Goal: Find specific page/section: Find specific page/section

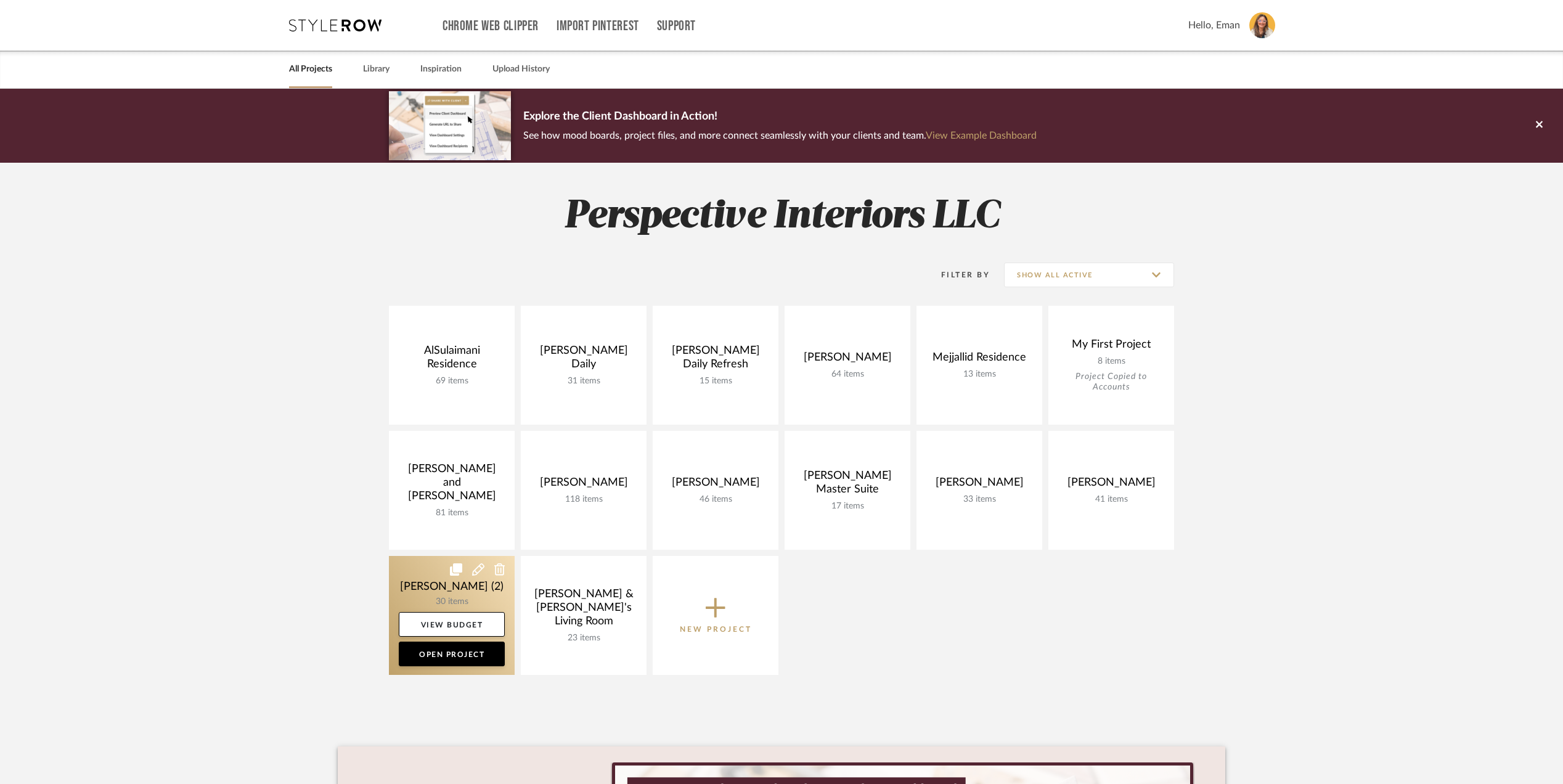
click at [417, 577] on link at bounding box center [452, 615] width 126 height 119
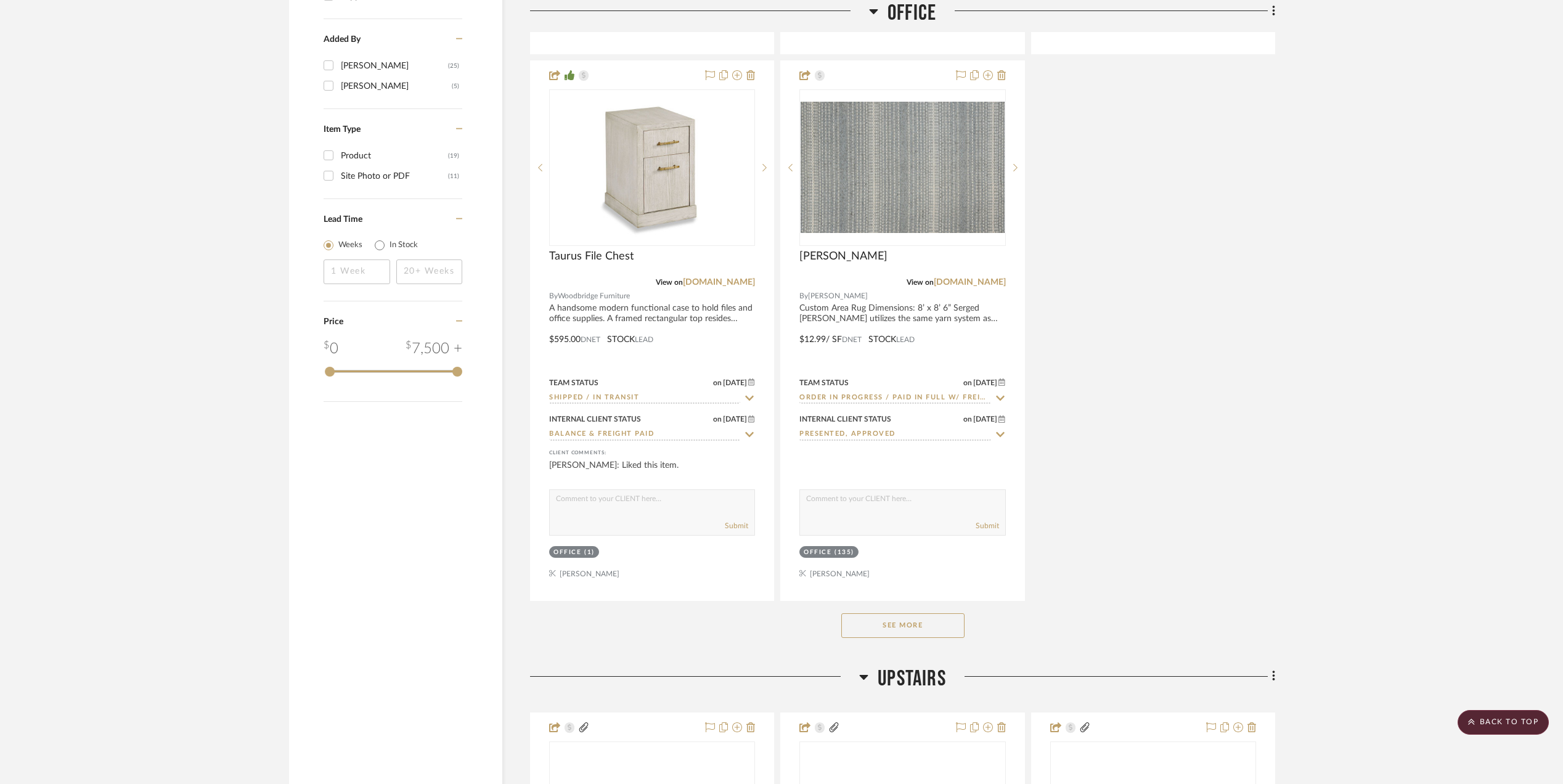
scroll to position [1643, 0]
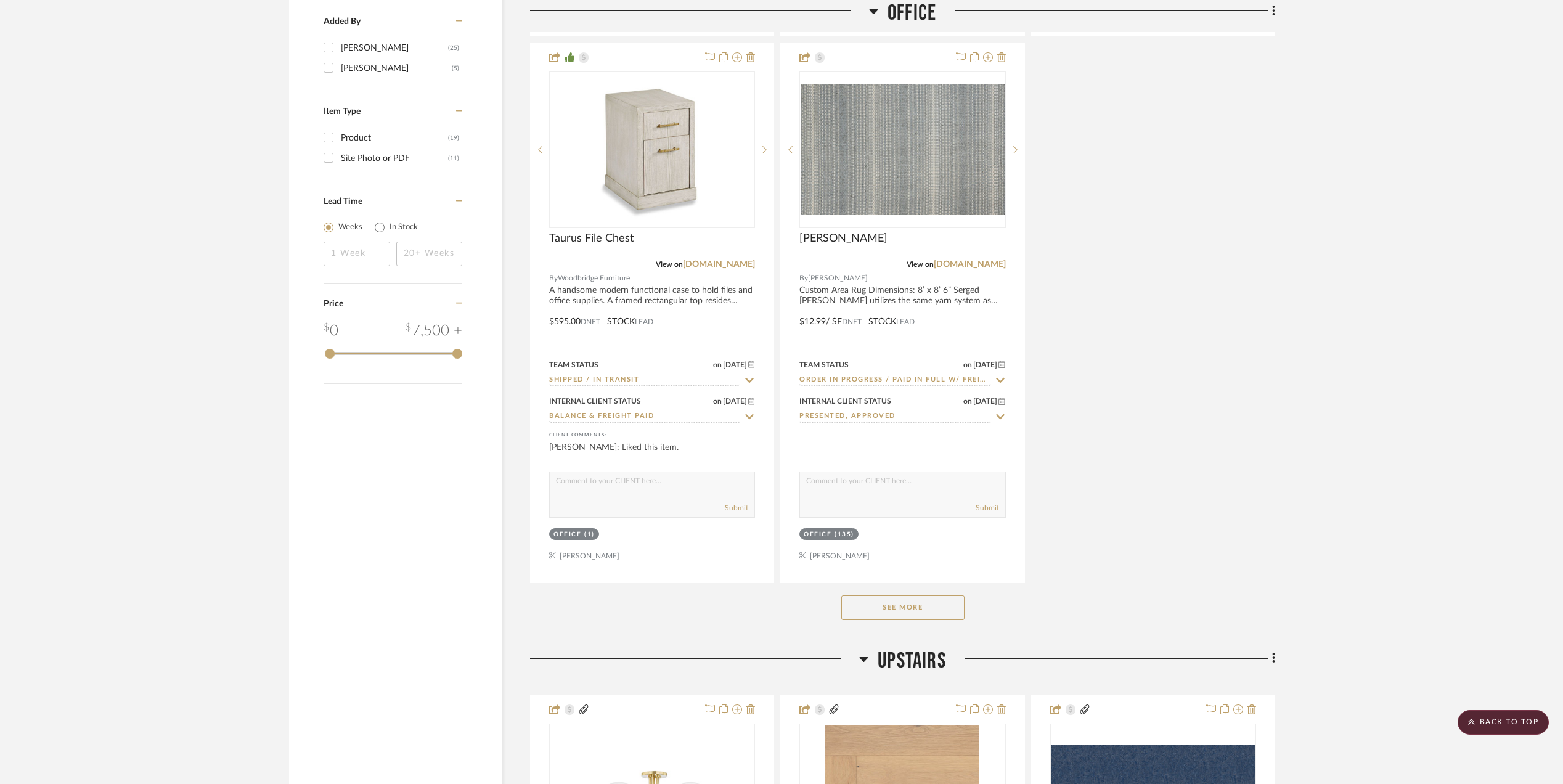
click at [925, 611] on button "See More" at bounding box center [903, 607] width 123 height 25
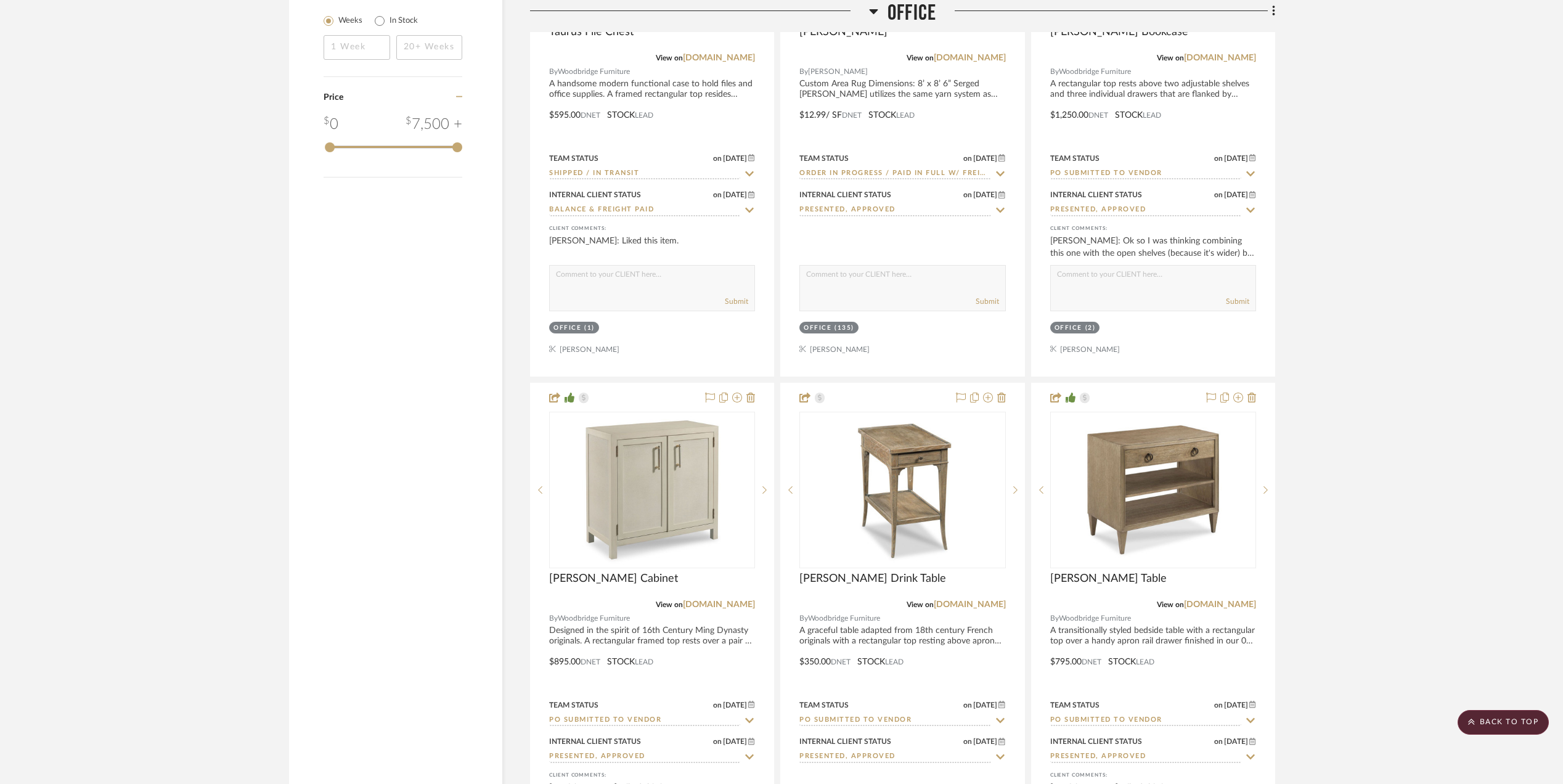
scroll to position [1560, 0]
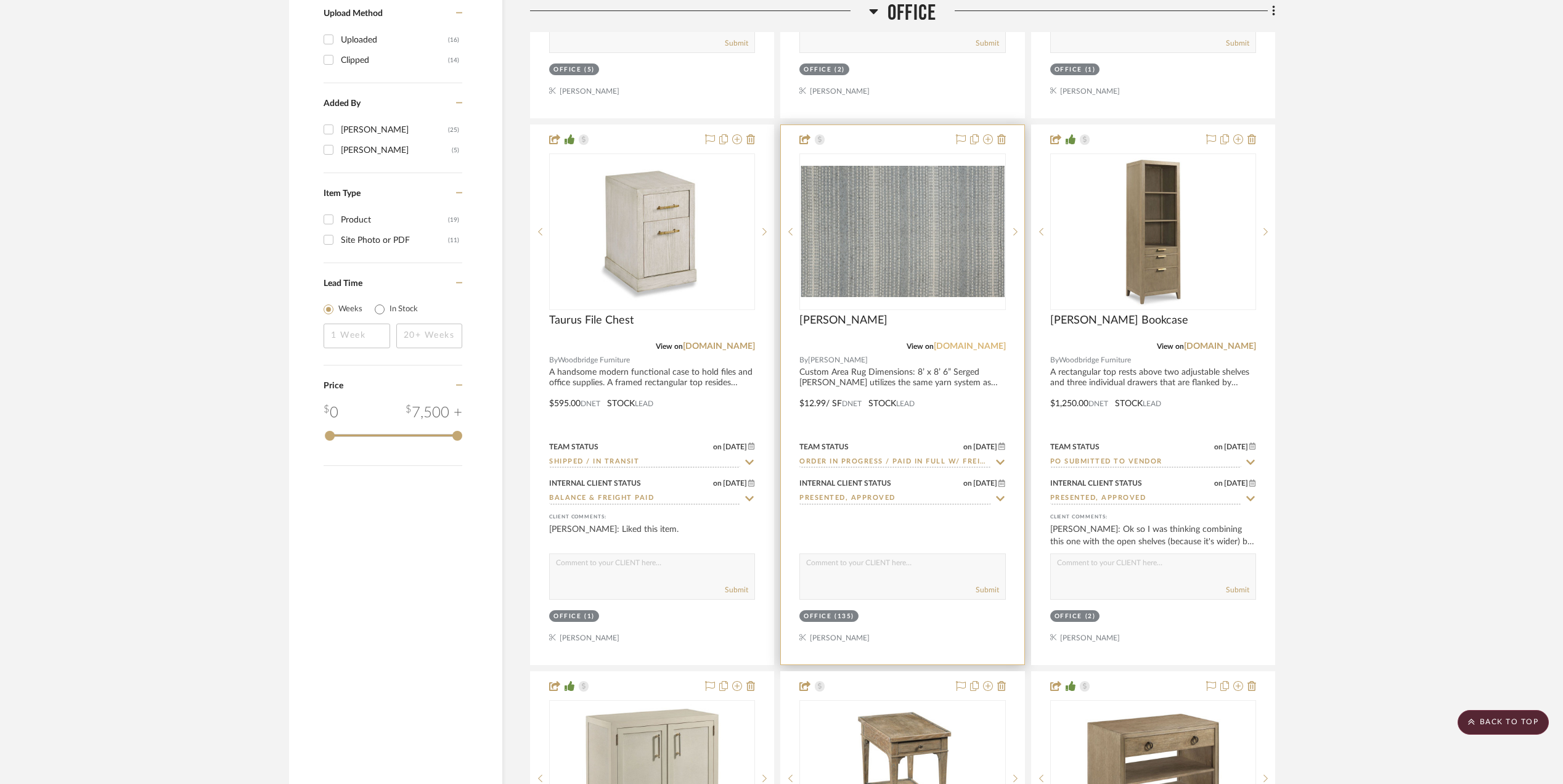
click at [972, 345] on link "[DOMAIN_NAME]" at bounding box center [970, 346] width 72 height 9
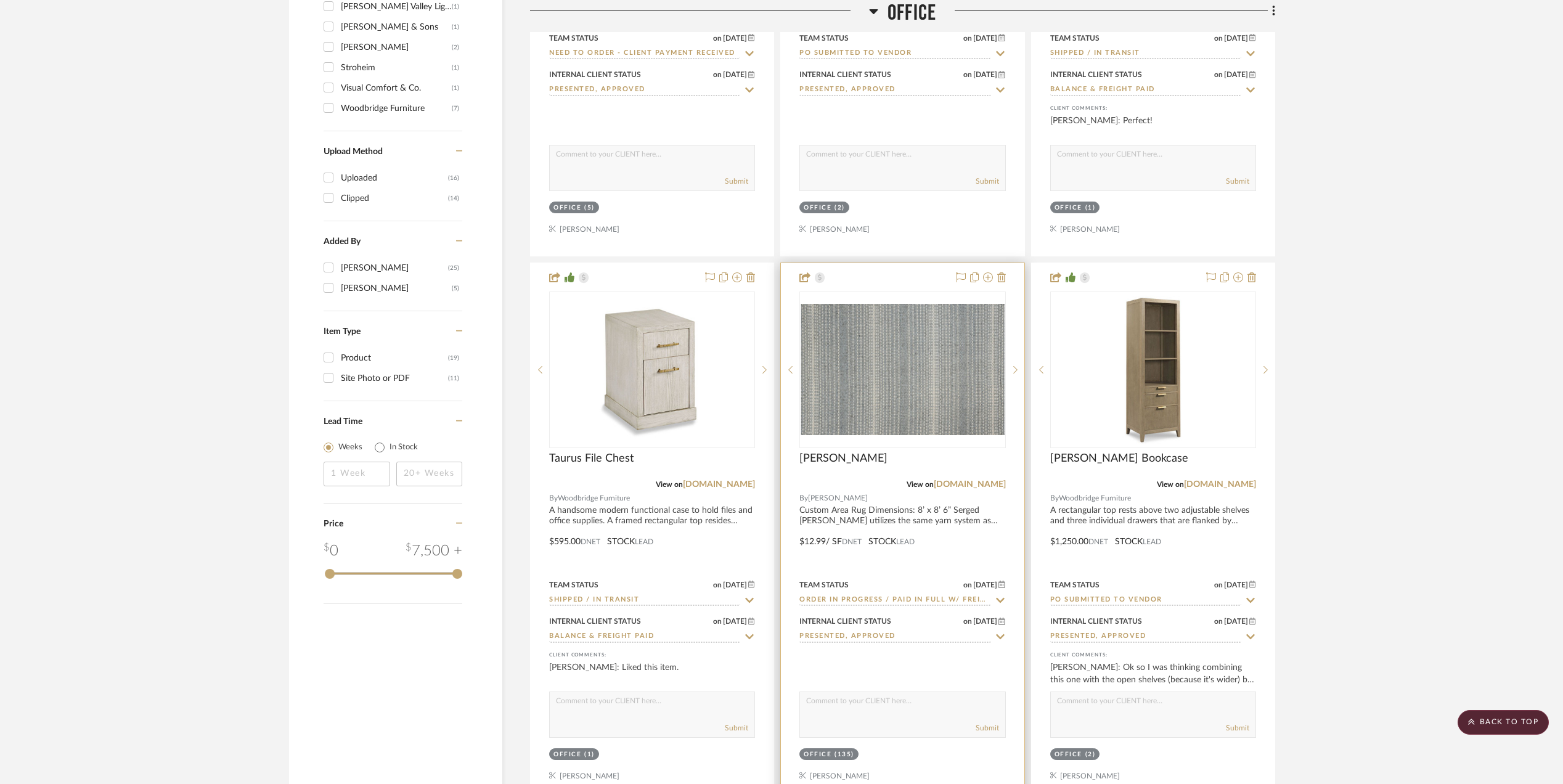
scroll to position [1396, 0]
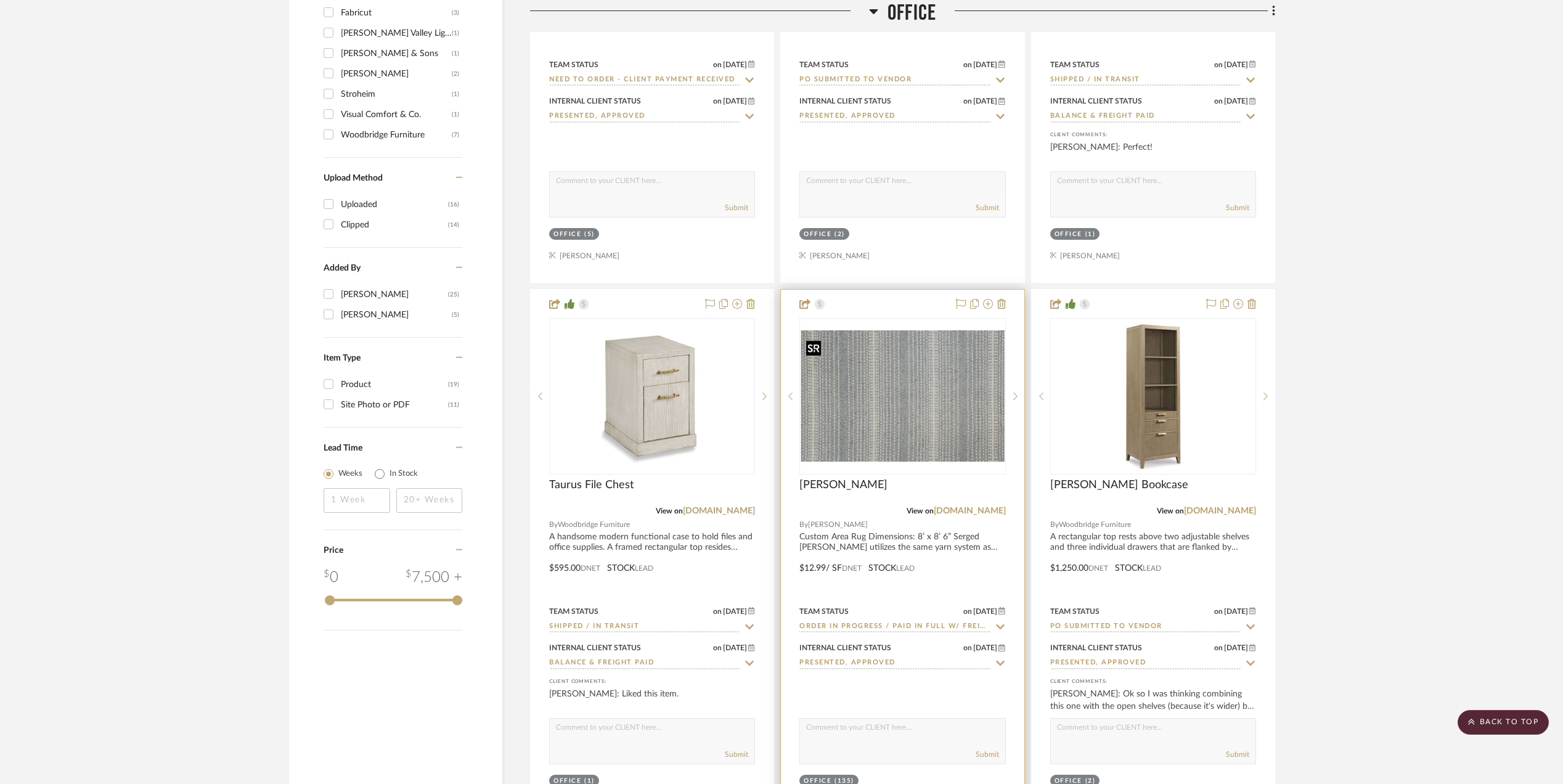
click at [906, 378] on img "0" at bounding box center [902, 395] width 203 height 131
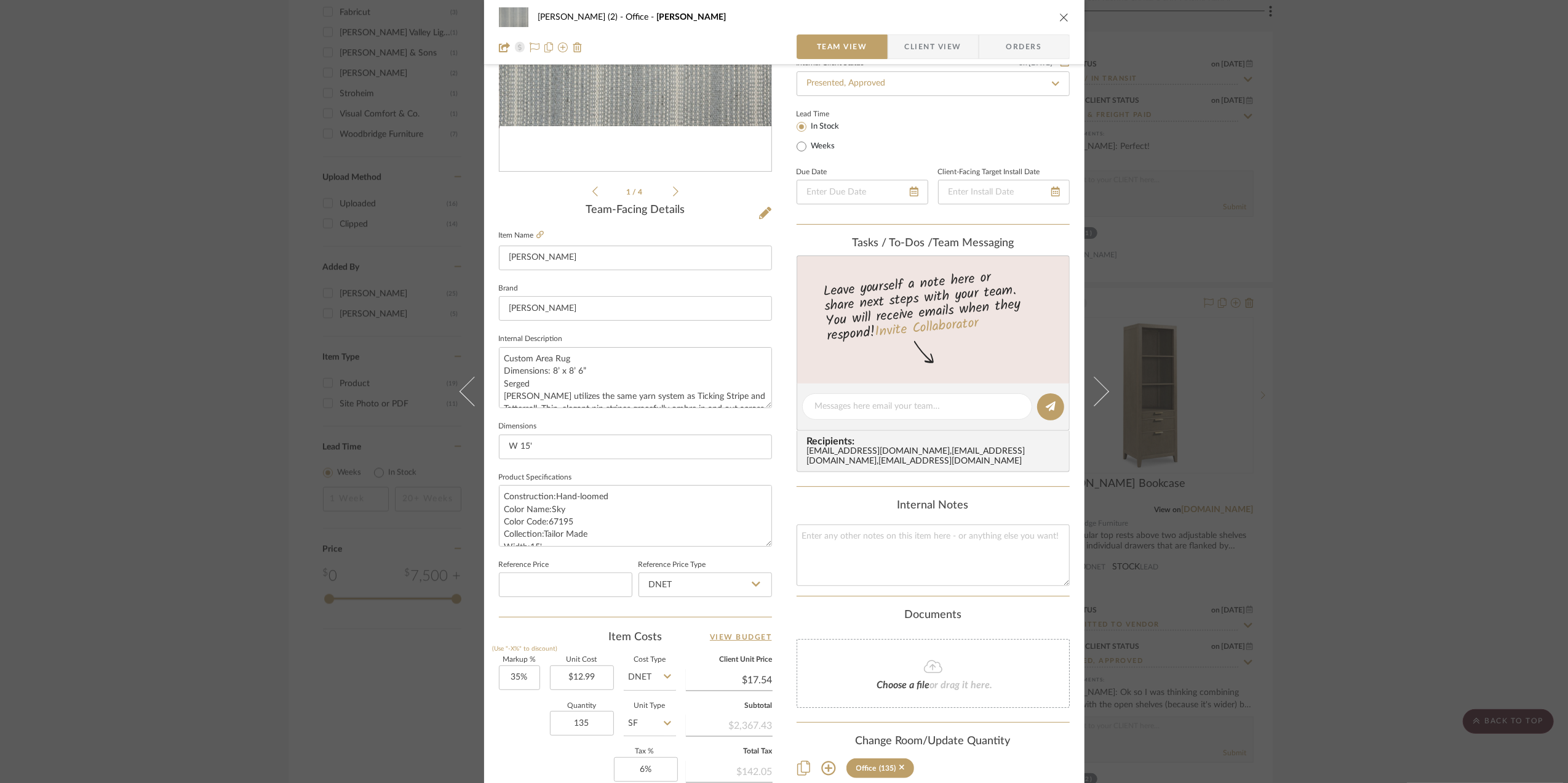
scroll to position [0, 0]
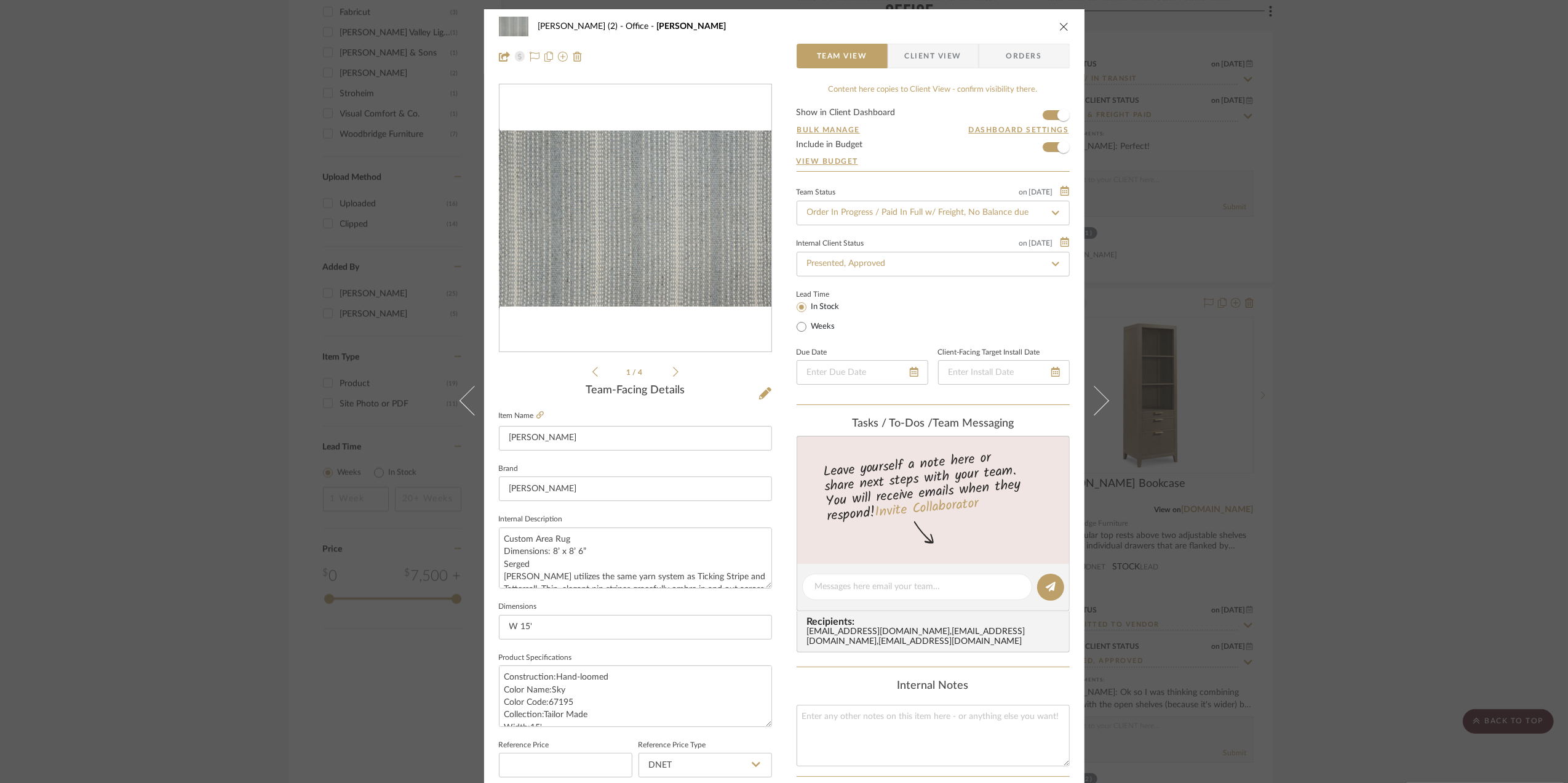
click at [1034, 50] on span "Orders" at bounding box center [1024, 56] width 63 height 24
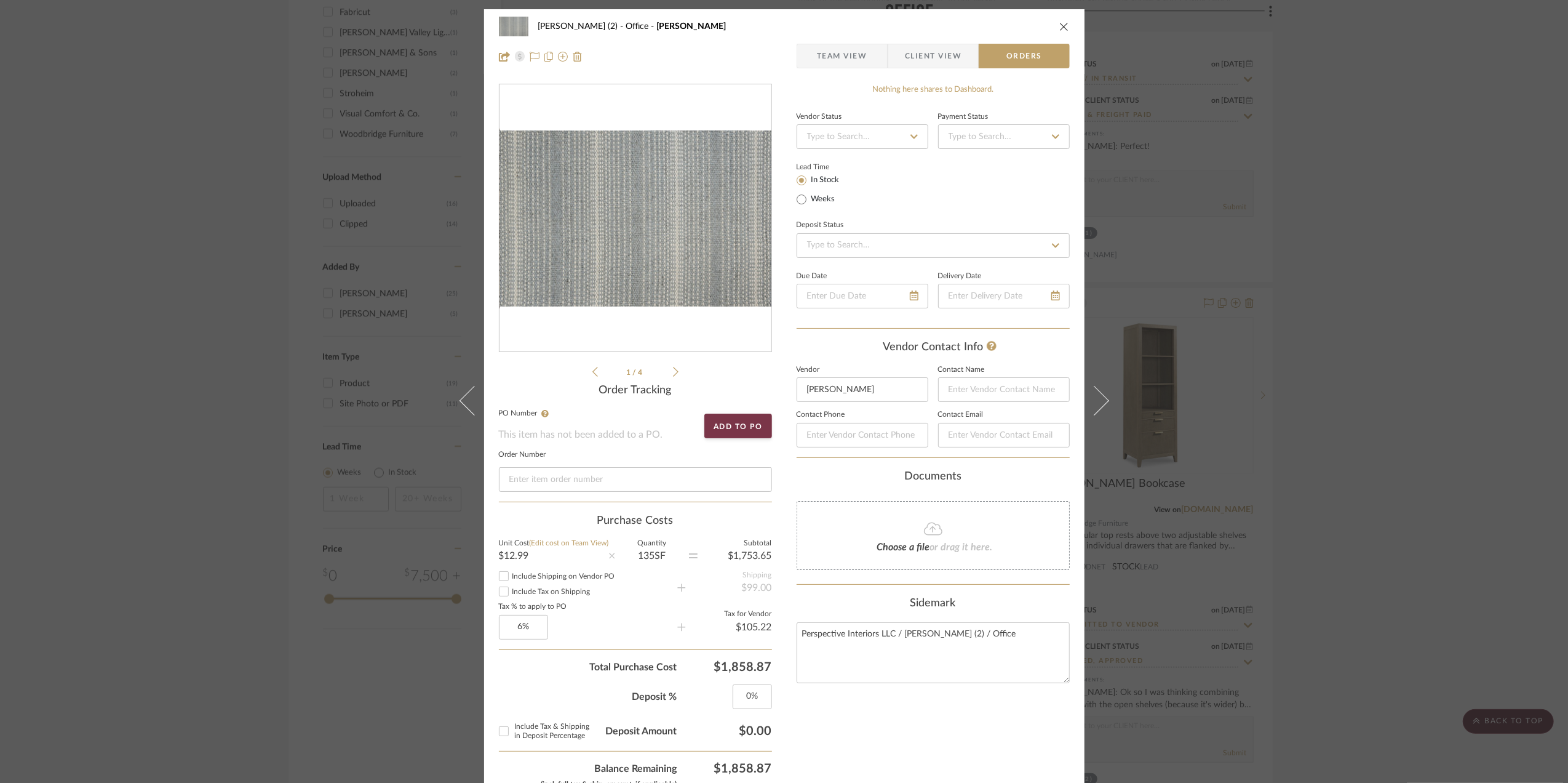
click at [1060, 27] on icon "close" at bounding box center [1065, 26] width 10 height 10
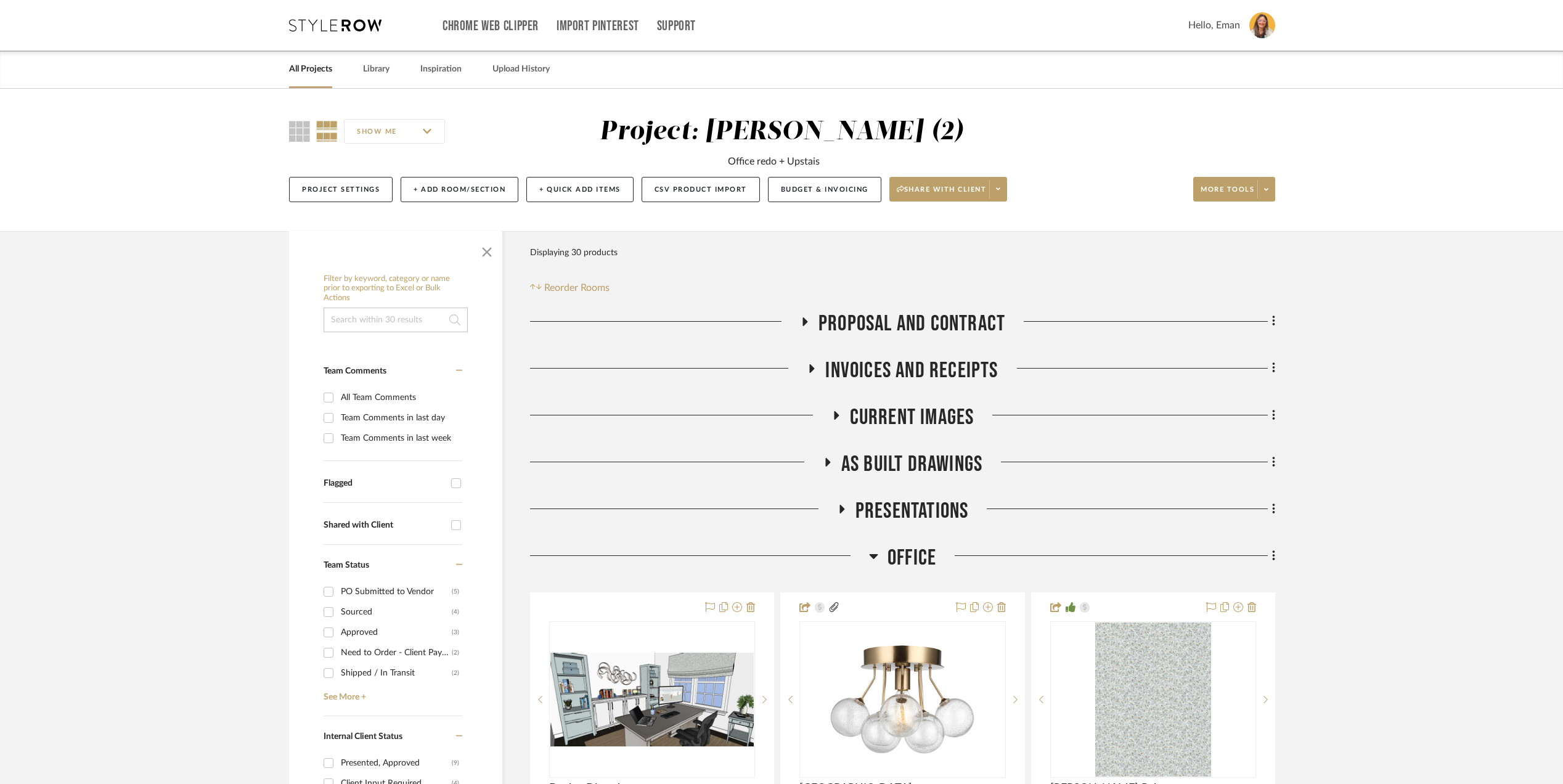
click at [316, 67] on link "All Projects" at bounding box center [311, 69] width 43 height 16
